Goal: Information Seeking & Learning: Learn about a topic

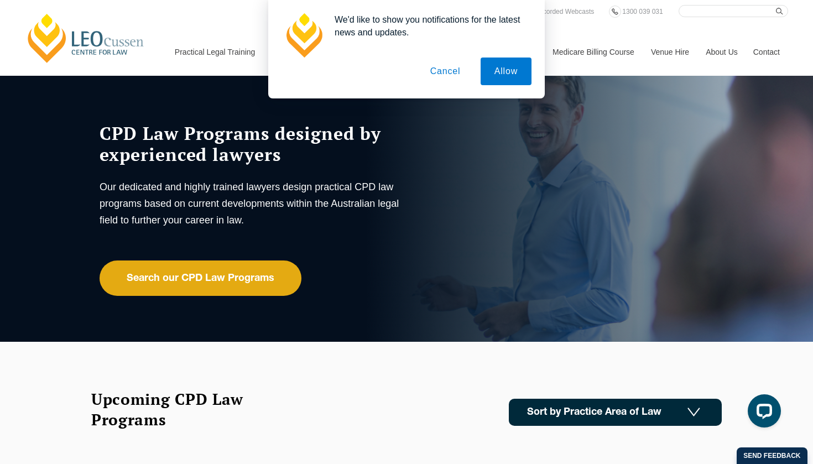
click at [445, 68] on button "Cancel" at bounding box center [446, 72] width 58 height 28
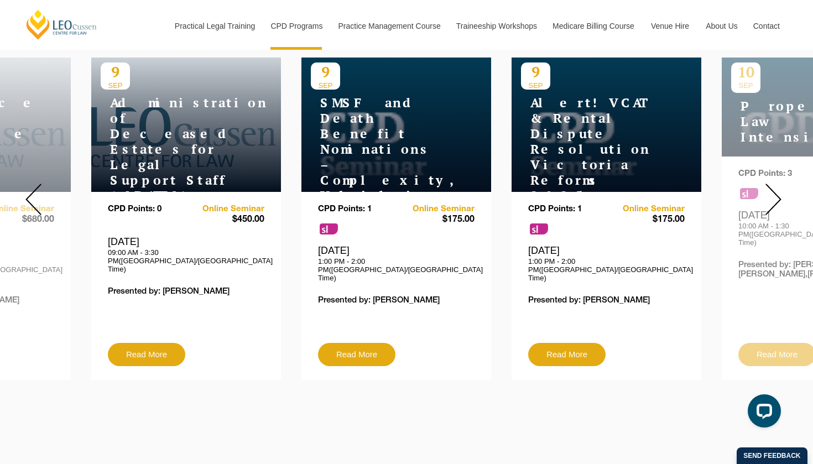
scroll to position [443, 0]
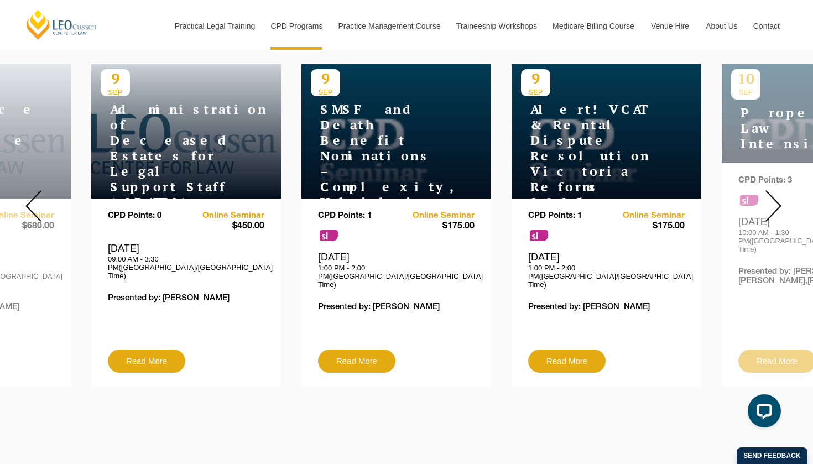
click at [771, 195] on img at bounding box center [774, 206] width 16 height 32
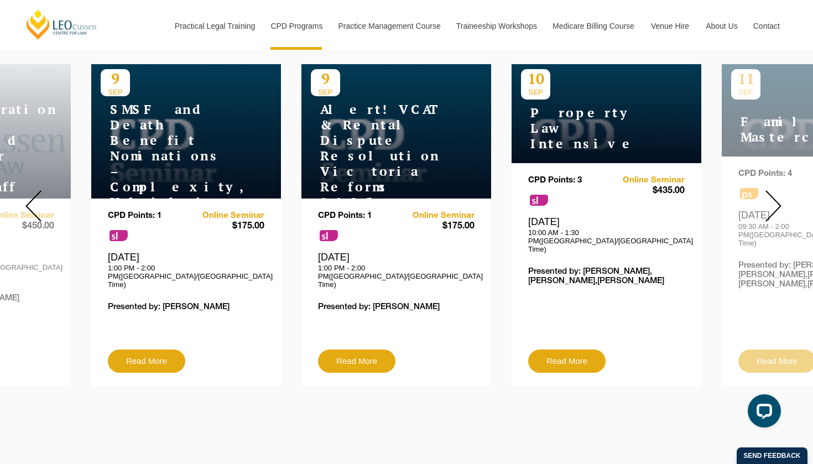
click at [774, 198] on img at bounding box center [774, 206] width 16 height 32
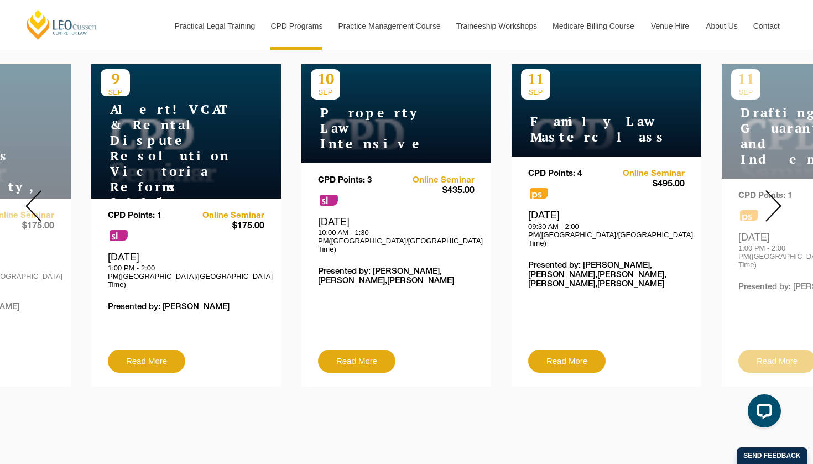
click at [774, 198] on img at bounding box center [774, 206] width 16 height 32
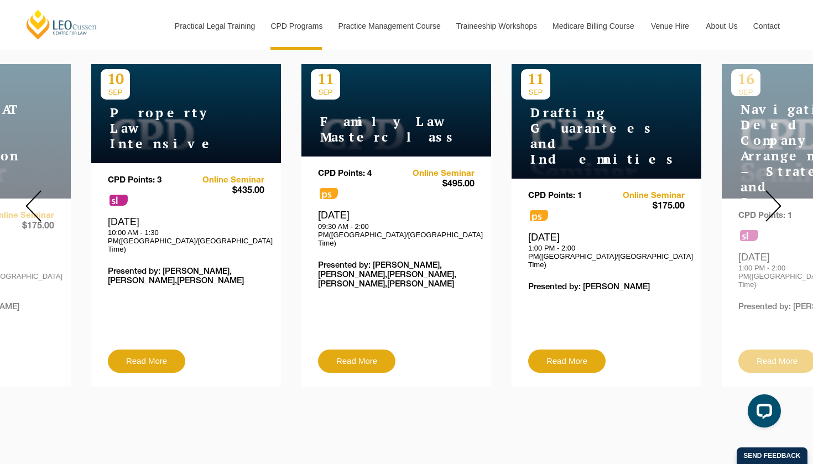
click at [774, 198] on img at bounding box center [774, 206] width 16 height 32
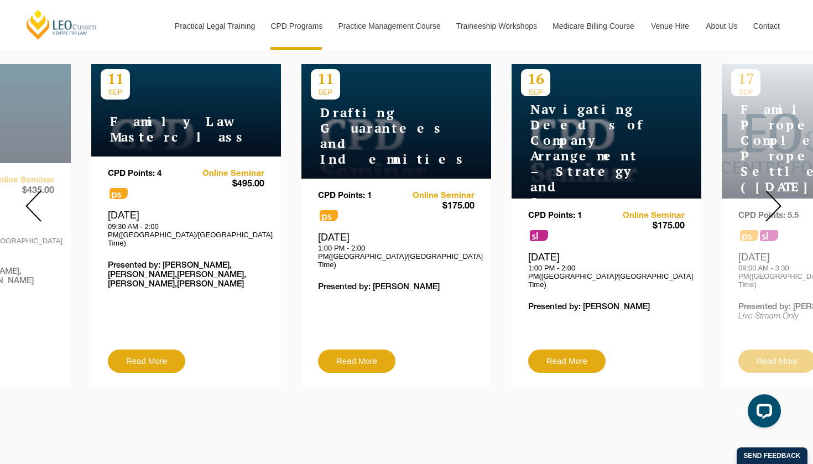
click at [774, 198] on img at bounding box center [774, 206] width 16 height 32
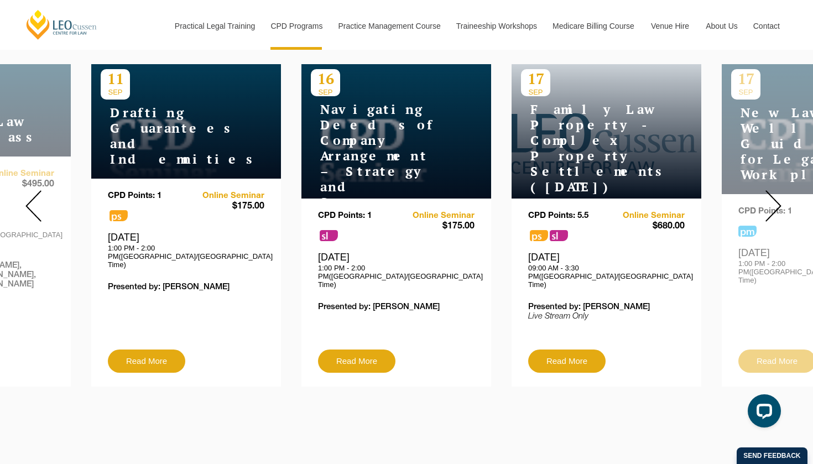
click at [774, 198] on img at bounding box center [774, 206] width 16 height 32
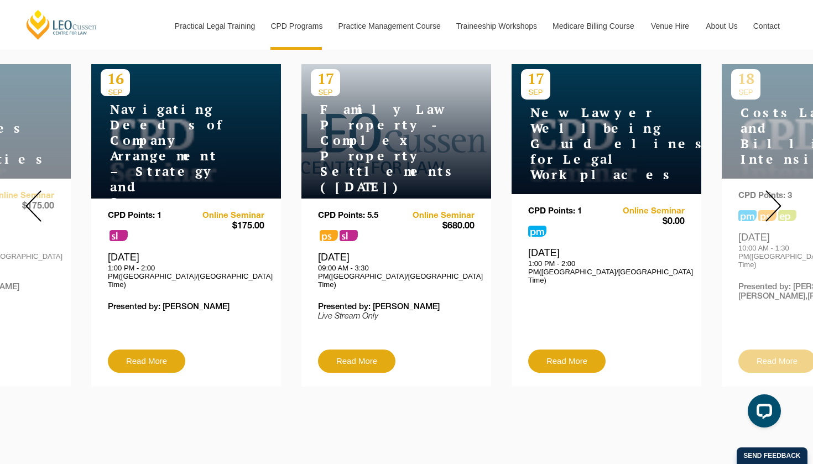
click at [774, 198] on img at bounding box center [774, 206] width 16 height 32
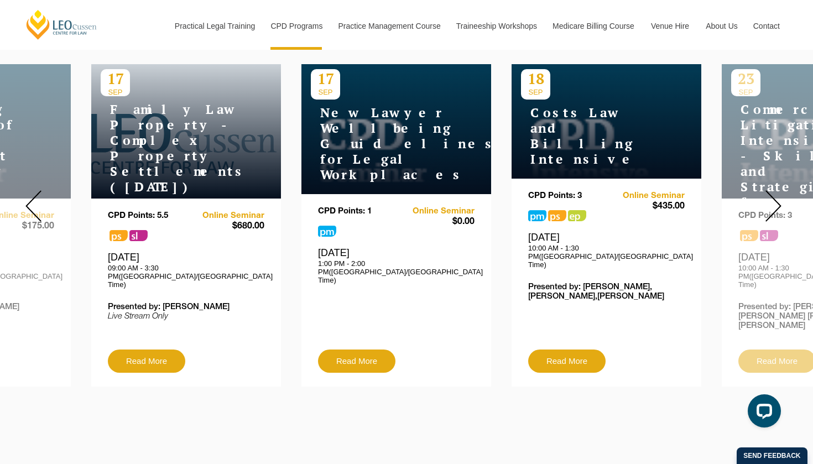
click at [774, 198] on img at bounding box center [774, 206] width 16 height 32
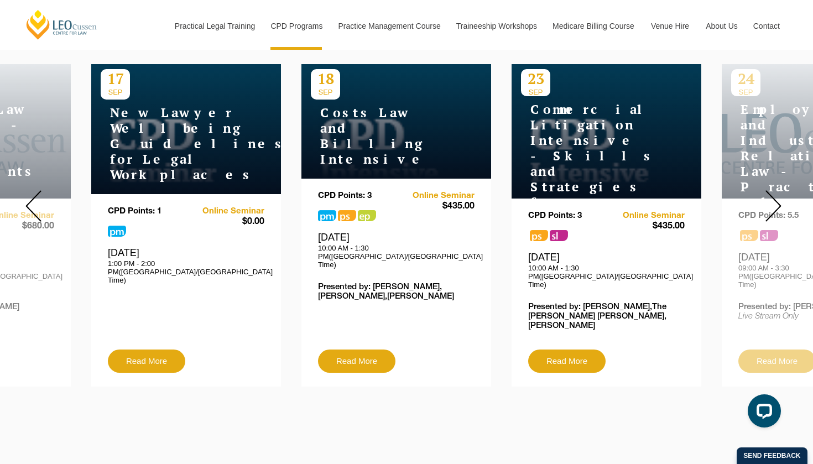
click at [774, 198] on img at bounding box center [774, 206] width 16 height 32
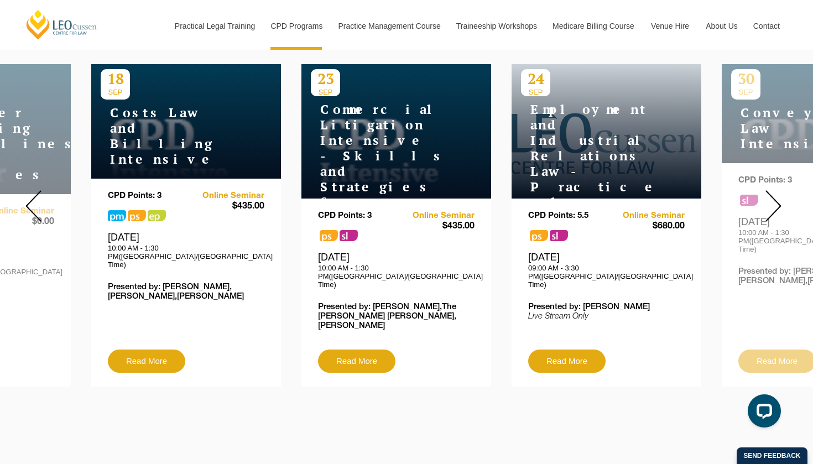
click at [774, 198] on img at bounding box center [774, 206] width 16 height 32
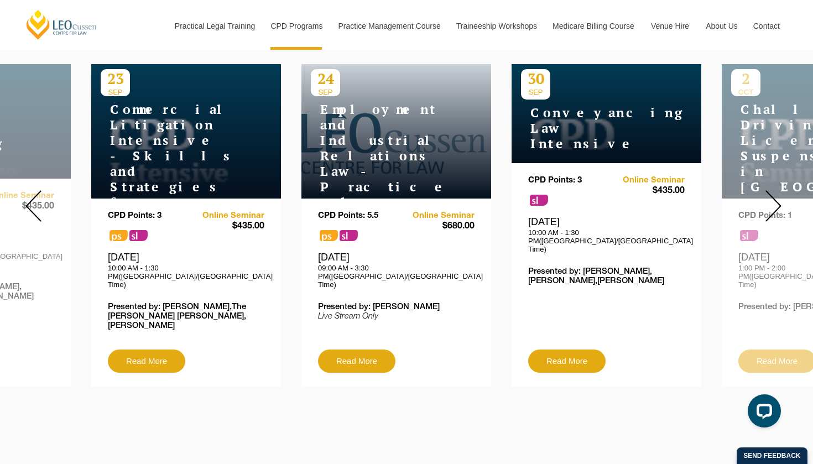
click at [774, 196] on img at bounding box center [774, 206] width 16 height 32
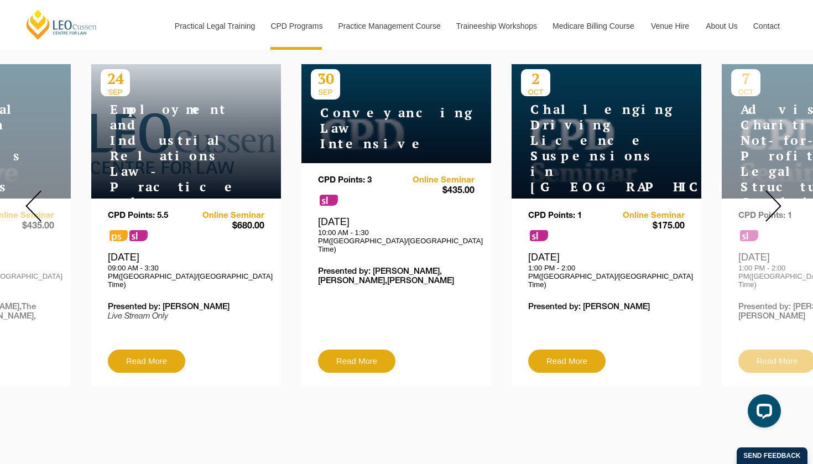
click at [774, 196] on img at bounding box center [774, 206] width 16 height 32
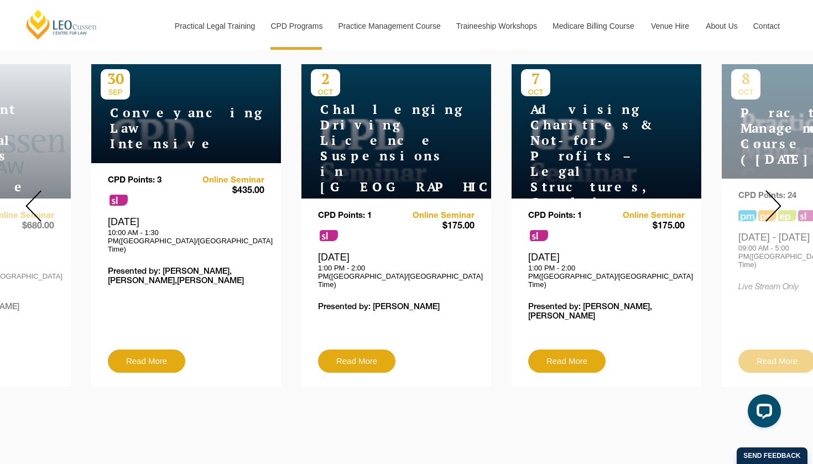
click at [774, 196] on img at bounding box center [774, 206] width 16 height 32
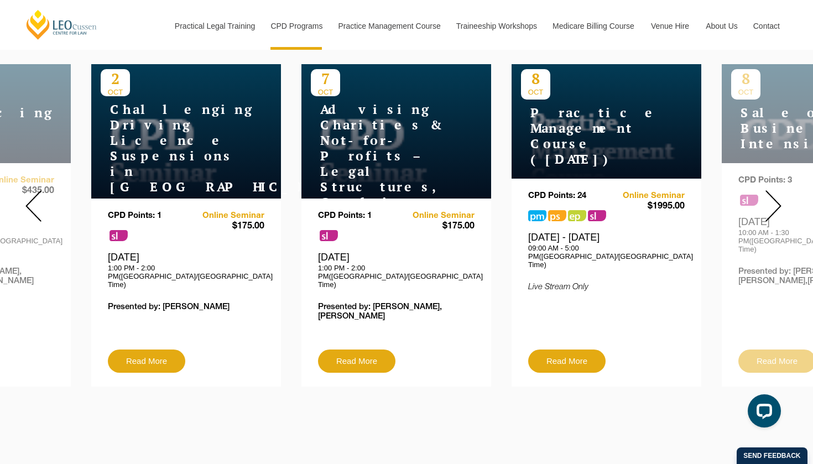
click at [774, 196] on img at bounding box center [774, 206] width 16 height 32
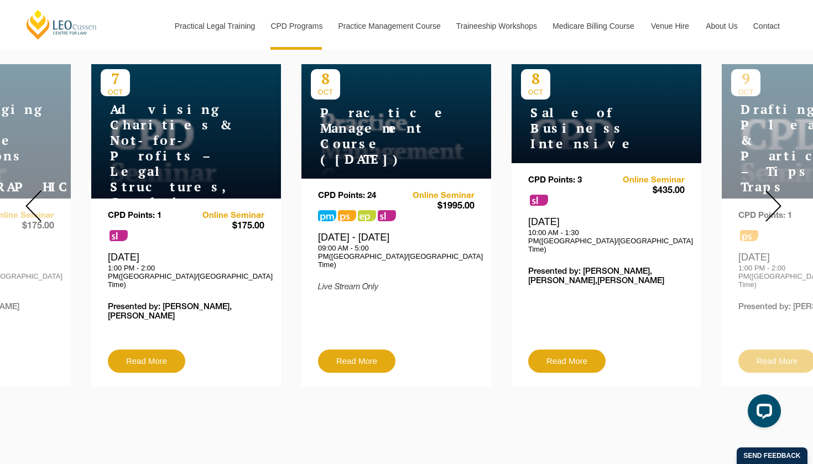
click at [774, 196] on img at bounding box center [774, 206] width 16 height 32
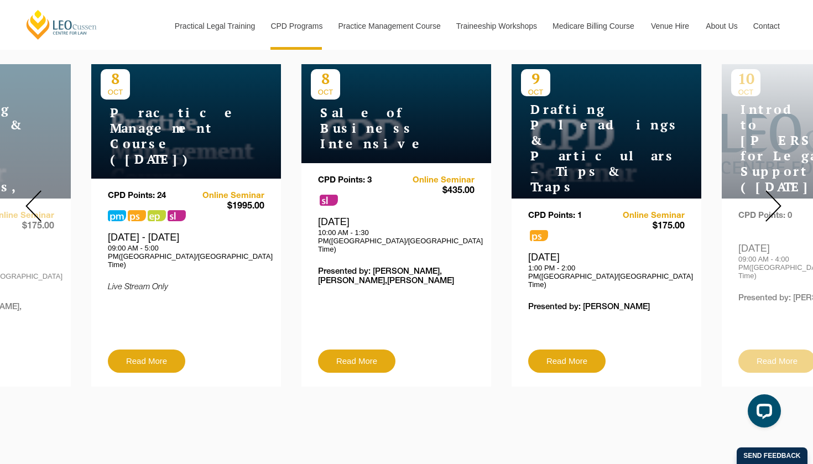
click at [774, 196] on img at bounding box center [774, 206] width 16 height 32
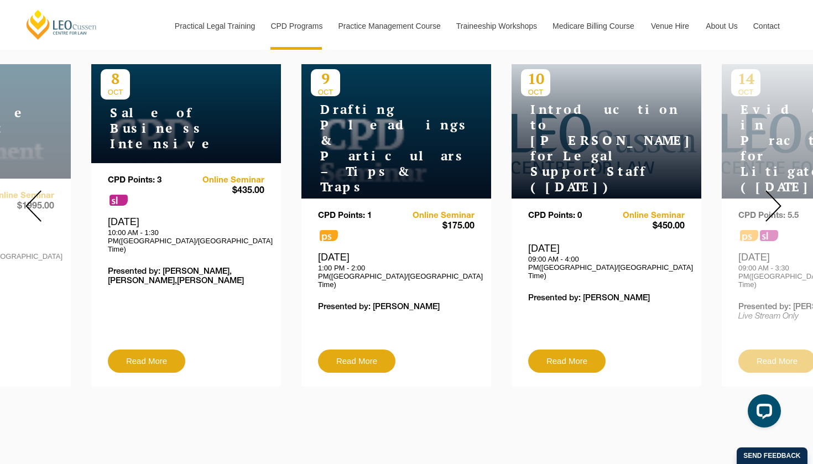
click at [774, 196] on img at bounding box center [774, 206] width 16 height 32
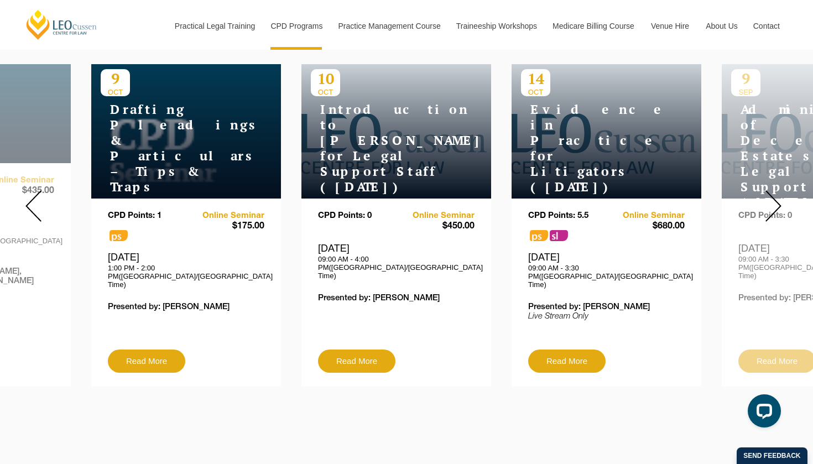
click at [40, 191] on img at bounding box center [33, 206] width 16 height 32
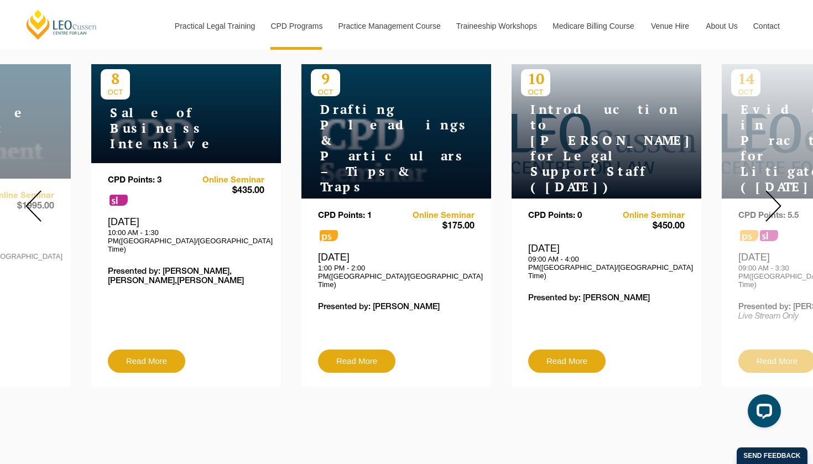
click at [40, 191] on img at bounding box center [33, 206] width 16 height 32
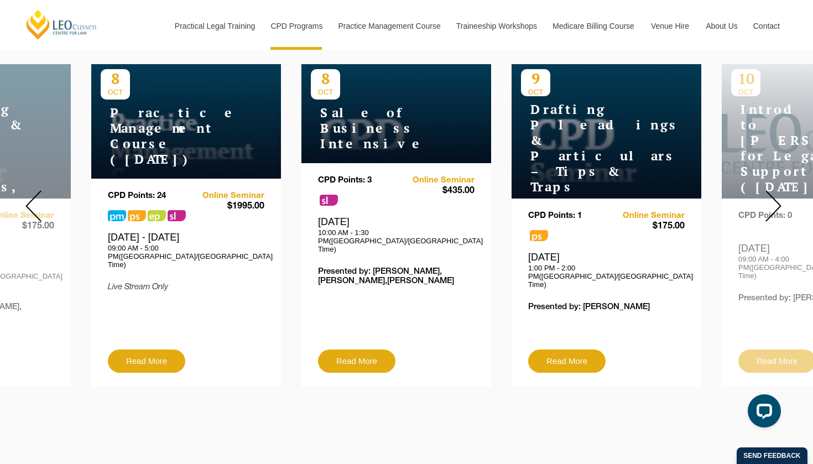
click at [40, 191] on img at bounding box center [33, 206] width 16 height 32
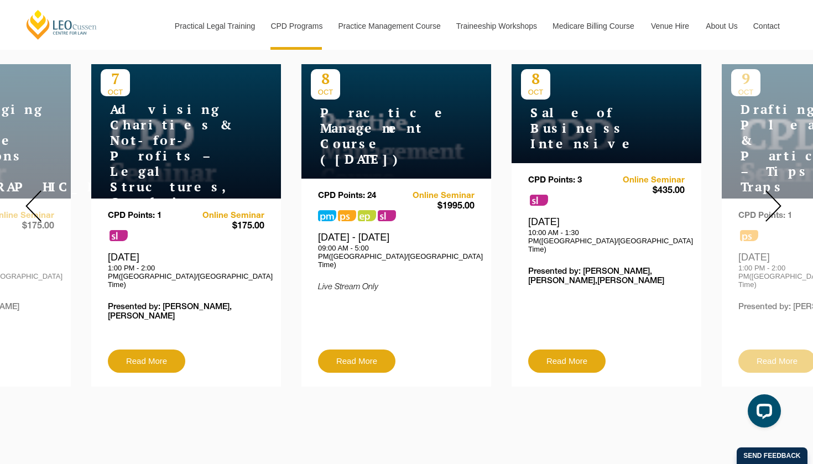
click at [40, 191] on img at bounding box center [33, 206] width 16 height 32
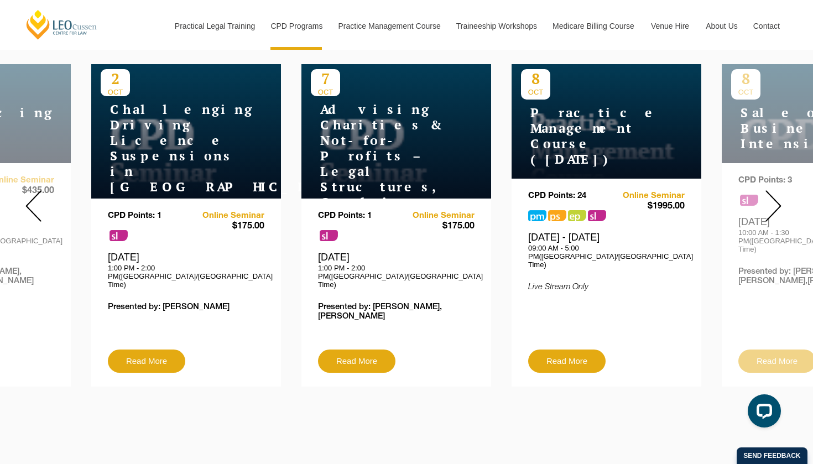
click at [40, 191] on img at bounding box center [33, 206] width 16 height 32
click at [32, 197] on img at bounding box center [33, 206] width 16 height 32
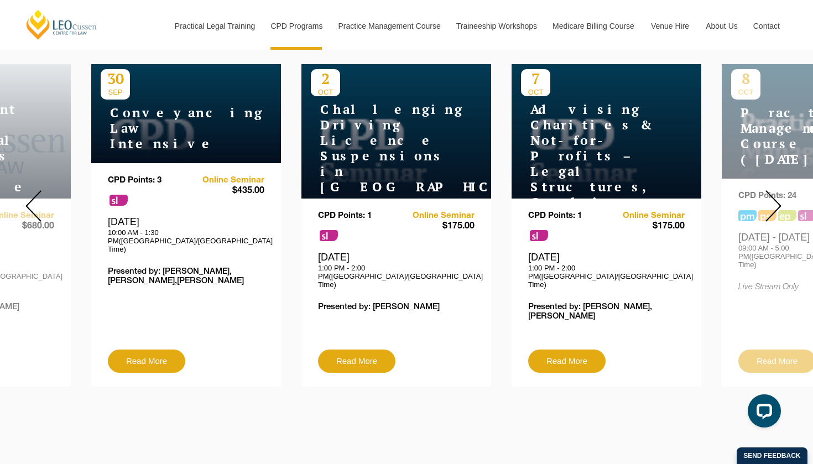
click at [32, 197] on img at bounding box center [33, 206] width 16 height 32
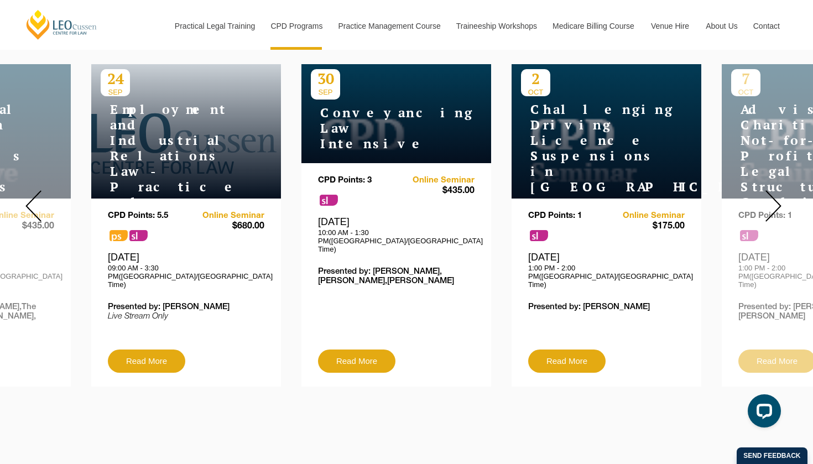
click at [32, 197] on img at bounding box center [33, 206] width 16 height 32
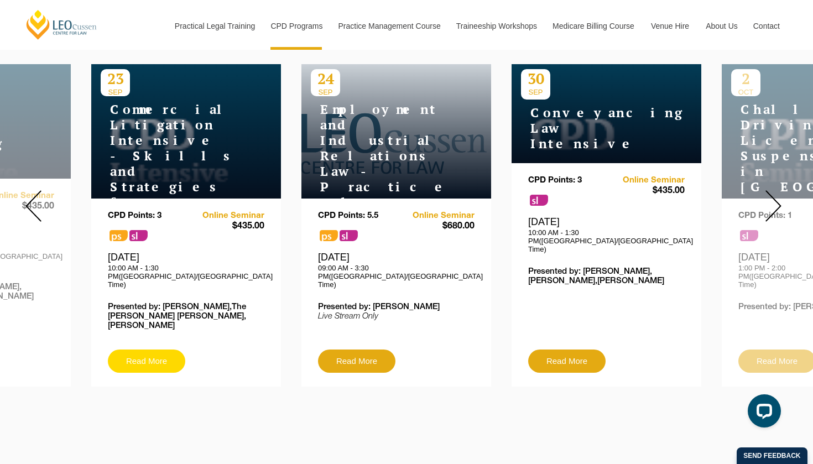
click at [148, 350] on link "Read More" at bounding box center [146, 361] width 77 height 23
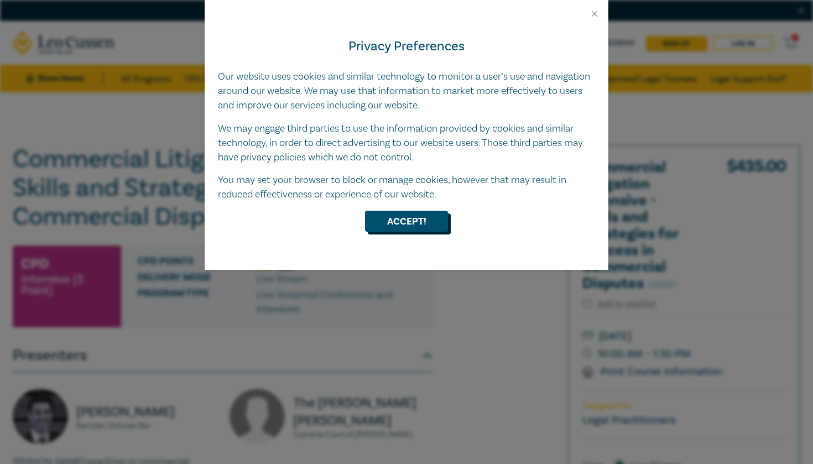
click at [395, 215] on button "Accept!" at bounding box center [406, 221] width 83 height 21
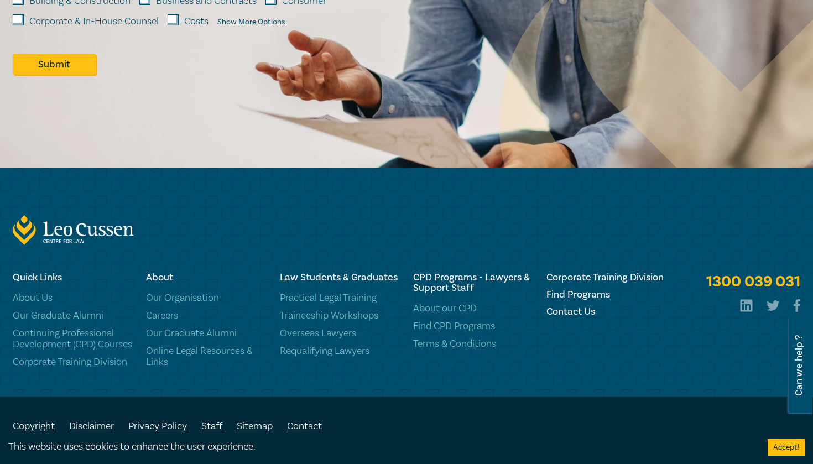
scroll to position [1127, 0]
click at [458, 304] on link "About our CPD" at bounding box center [473, 309] width 120 height 11
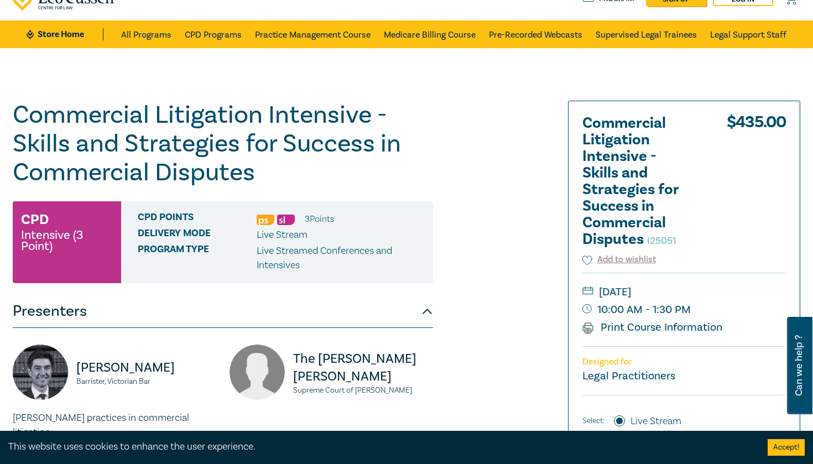
scroll to position [44, 0]
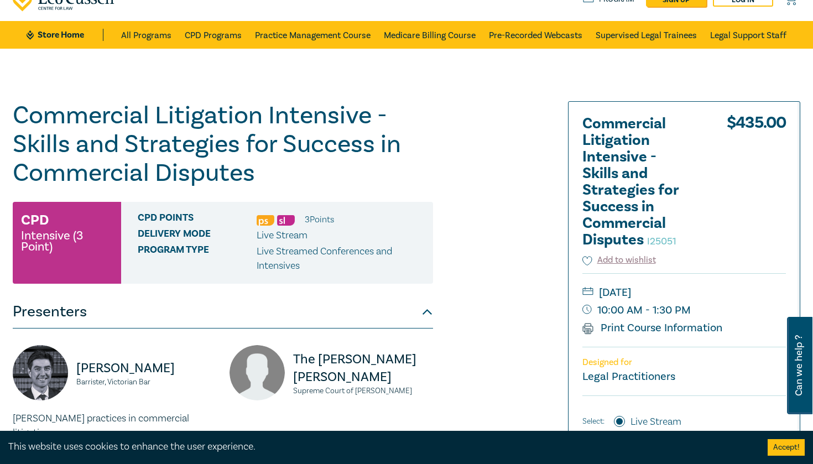
click at [262, 222] on img at bounding box center [266, 220] width 18 height 11
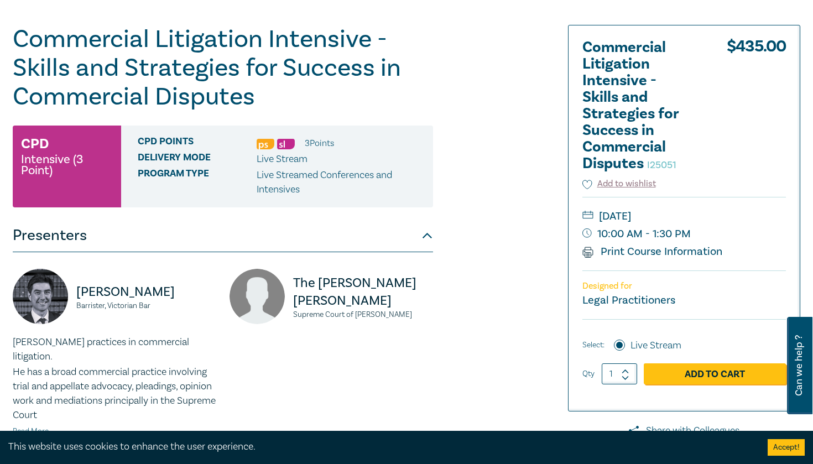
scroll to position [121, 0]
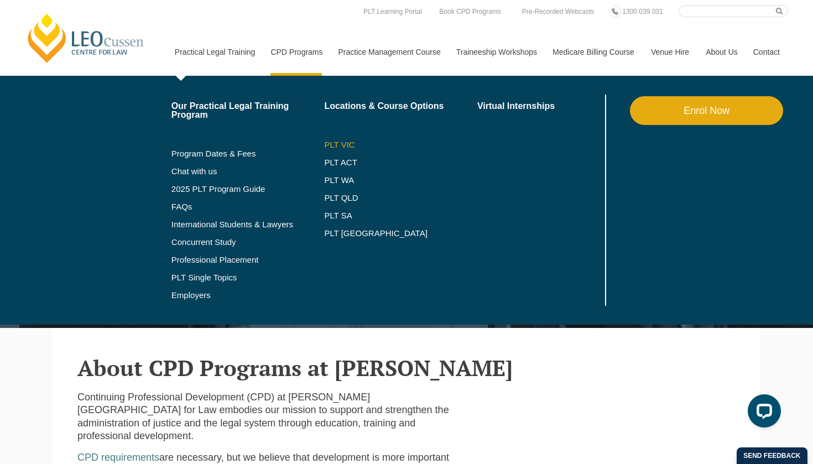
click at [328, 145] on link "PLT VIC" at bounding box center [400, 145] width 153 height 9
